Goal: Task Accomplishment & Management: Manage account settings

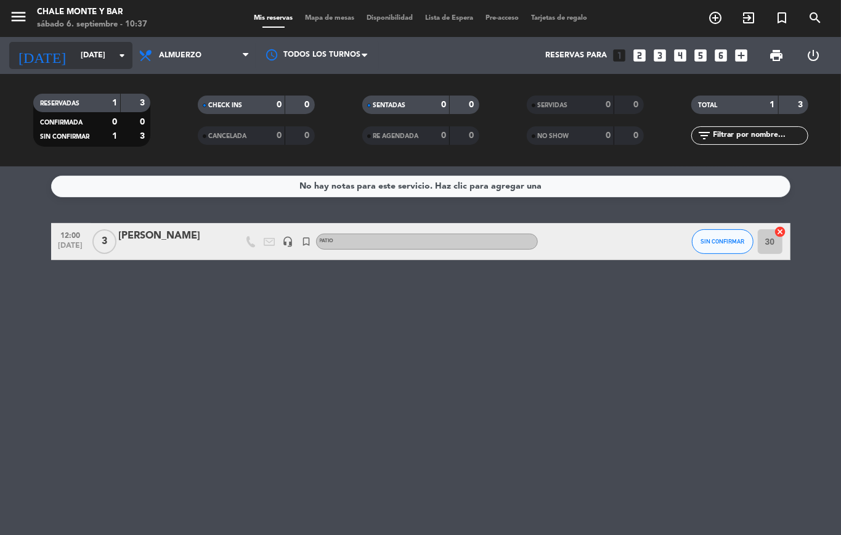
drag, startPoint x: 0, startPoint y: 0, endPoint x: 91, endPoint y: 47, distance: 102.8
click at [91, 47] on input "[DATE]" at bounding box center [127, 55] width 104 height 21
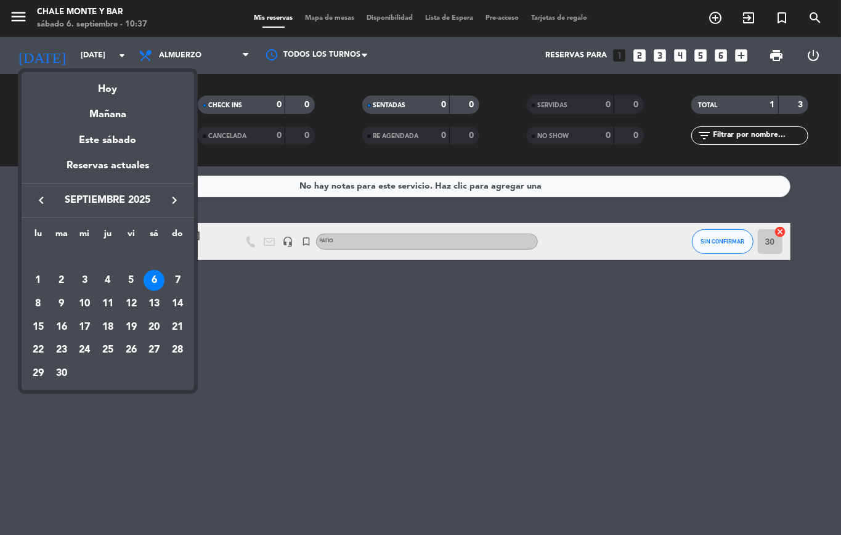
click at [241, 291] on div at bounding box center [420, 267] width 841 height 535
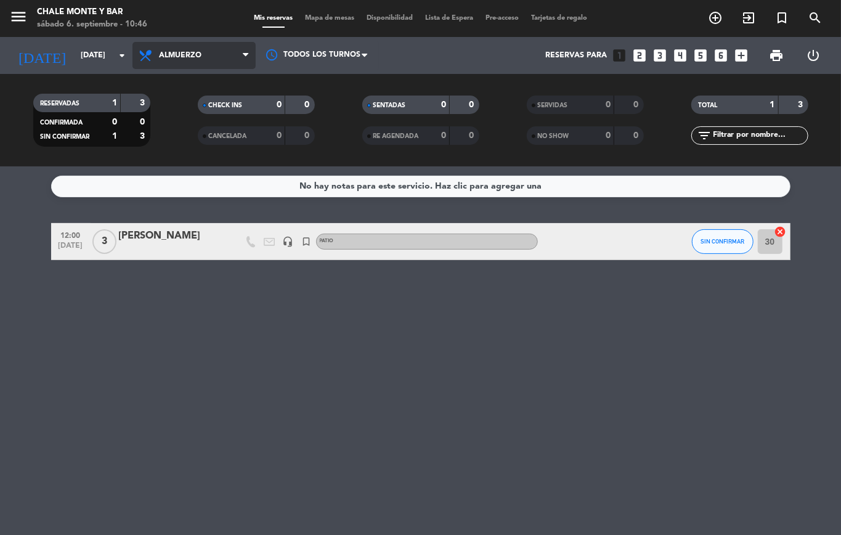
click at [171, 62] on span "Almuerzo" at bounding box center [193, 55] width 123 height 27
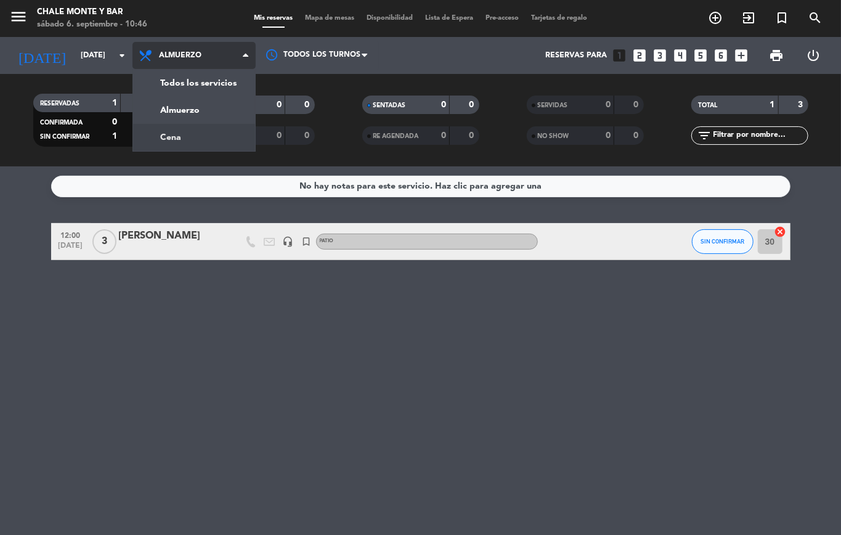
click at [185, 134] on div "menu Chale Monte y Bar [DATE] 6. septiembre - 10:46 Mis reservas Mapa de mesas …" at bounding box center [420, 83] width 841 height 166
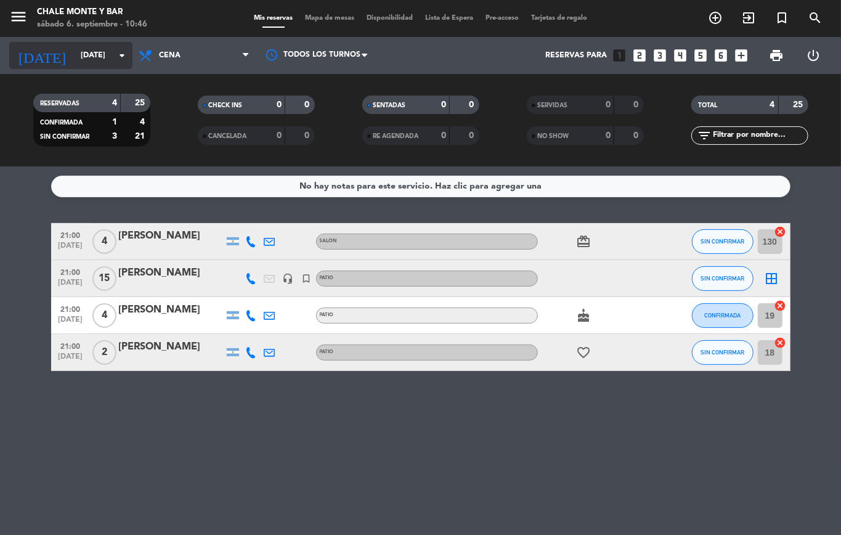
click at [111, 62] on input "[DATE]" at bounding box center [127, 55] width 104 height 21
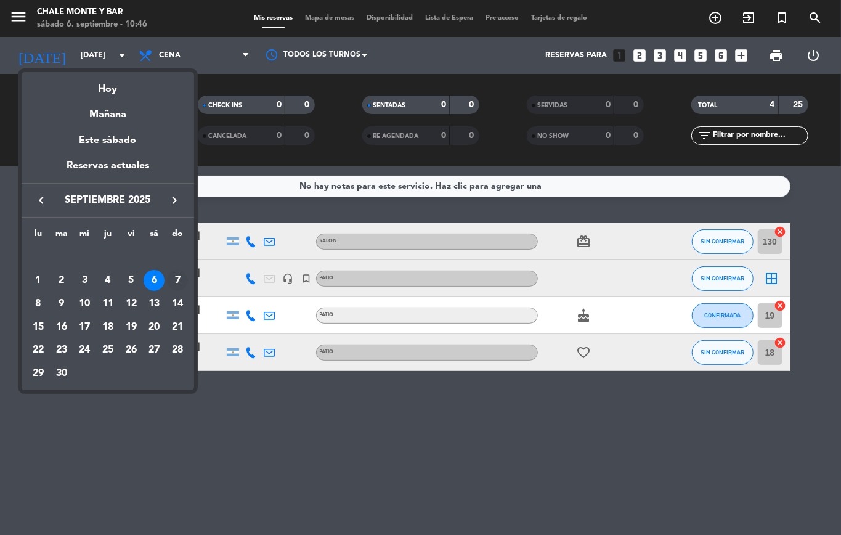
click at [175, 286] on div "7" at bounding box center [177, 280] width 21 height 21
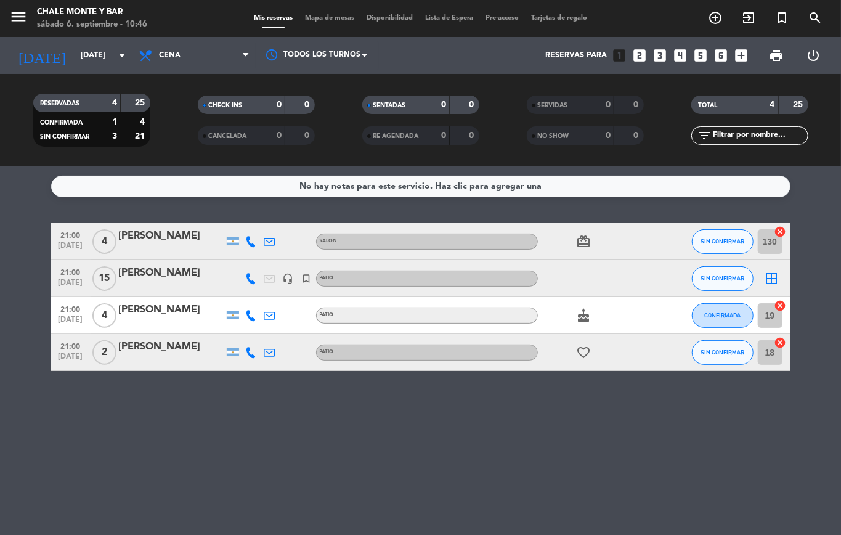
type input "[DATE]"
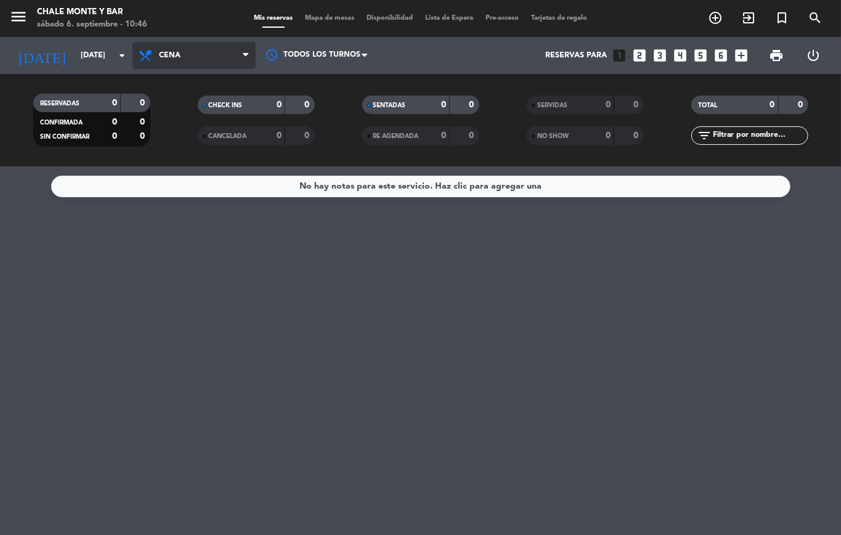
click at [188, 64] on span "Cena" at bounding box center [193, 55] width 123 height 27
click at [186, 118] on div "menu Chale Monte y Bar [DATE] 6. septiembre - 10:46 Mis reservas Mapa de mesas …" at bounding box center [420, 83] width 841 height 166
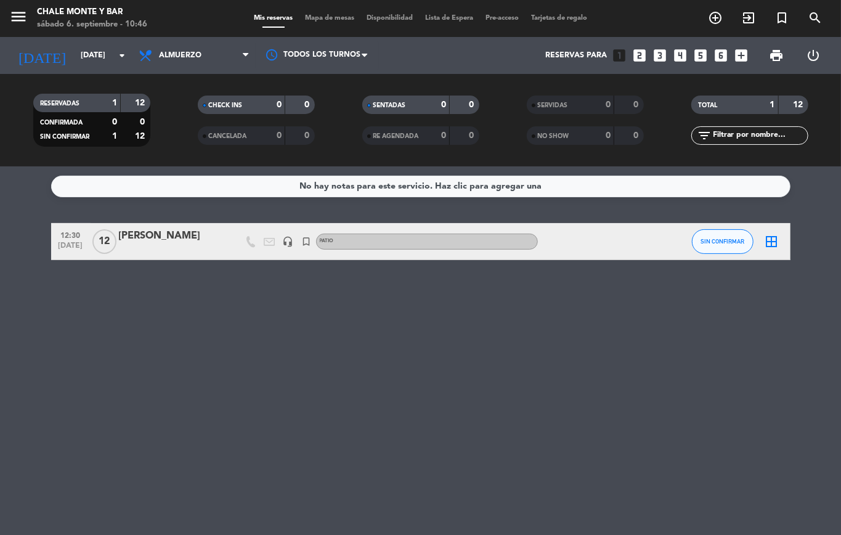
click at [161, 233] on div "[PERSON_NAME]" at bounding box center [171, 236] width 105 height 16
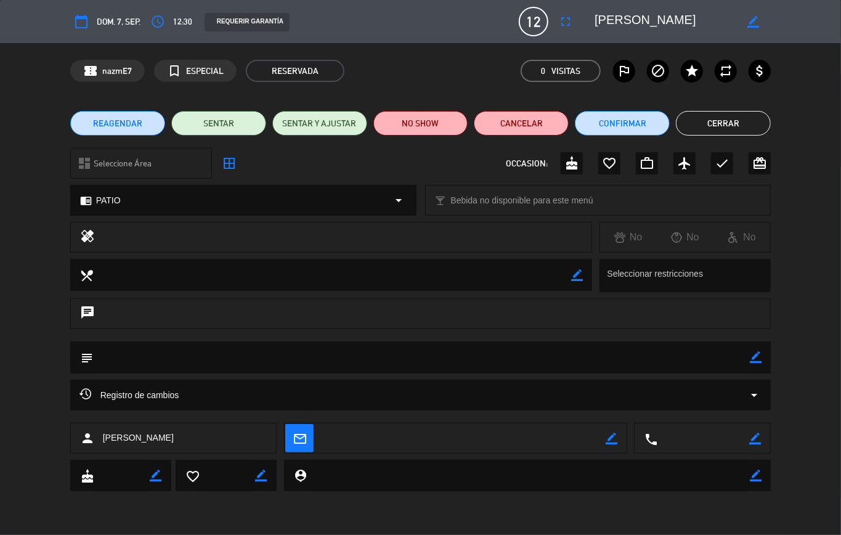
click at [252, 203] on div "chrome_reader_mode PATIO arrow_drop_down" at bounding box center [243, 200] width 345 height 30
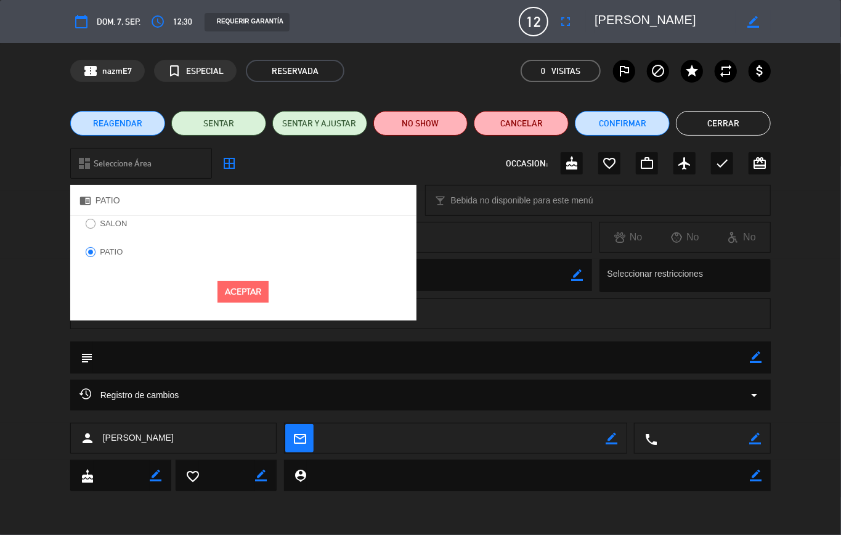
click at [90, 221] on input "SALON" at bounding box center [90, 223] width 8 height 8
radio input "true"
click at [260, 291] on button "Aceptar" at bounding box center [242, 292] width 51 height 22
